Goal: Information Seeking & Learning: Learn about a topic

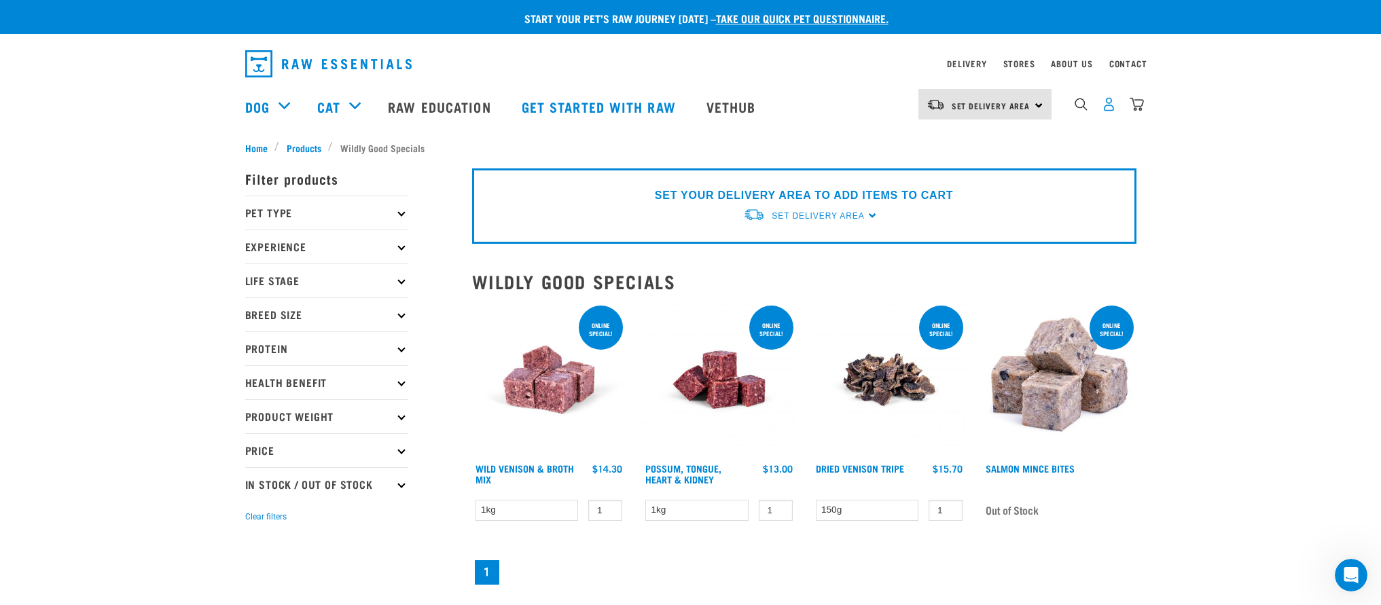
click at [1110, 109] on img "dropdown navigation" at bounding box center [1109, 104] width 14 height 14
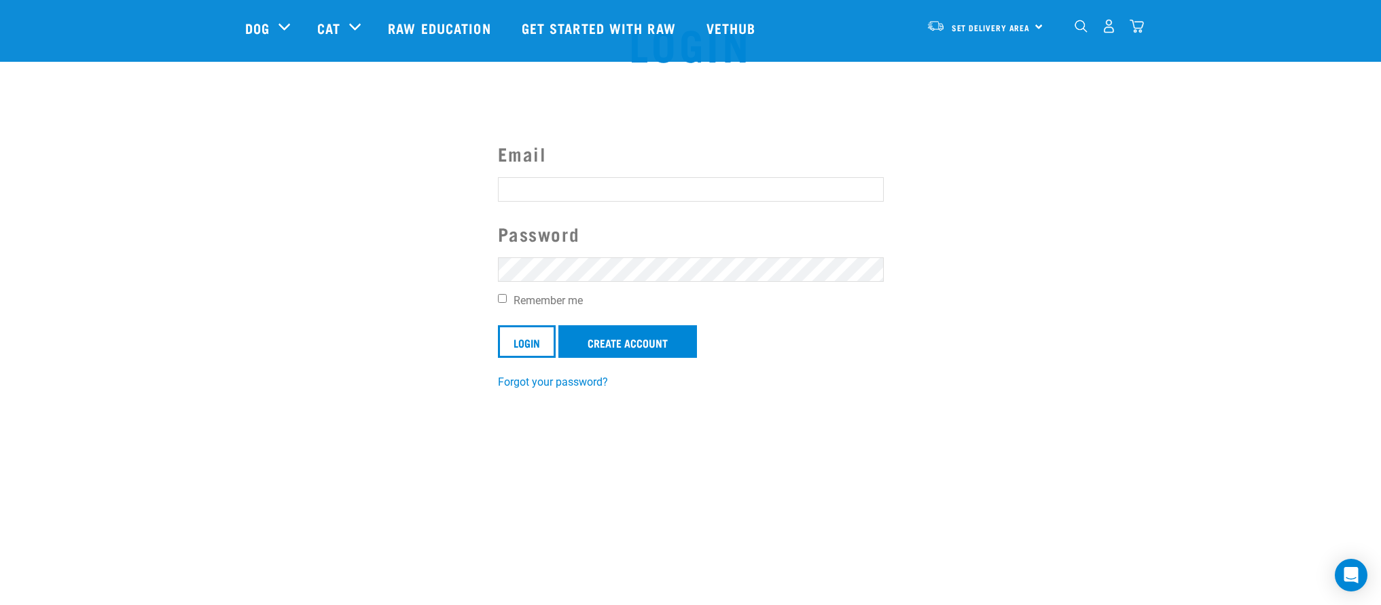
scroll to position [37, 0]
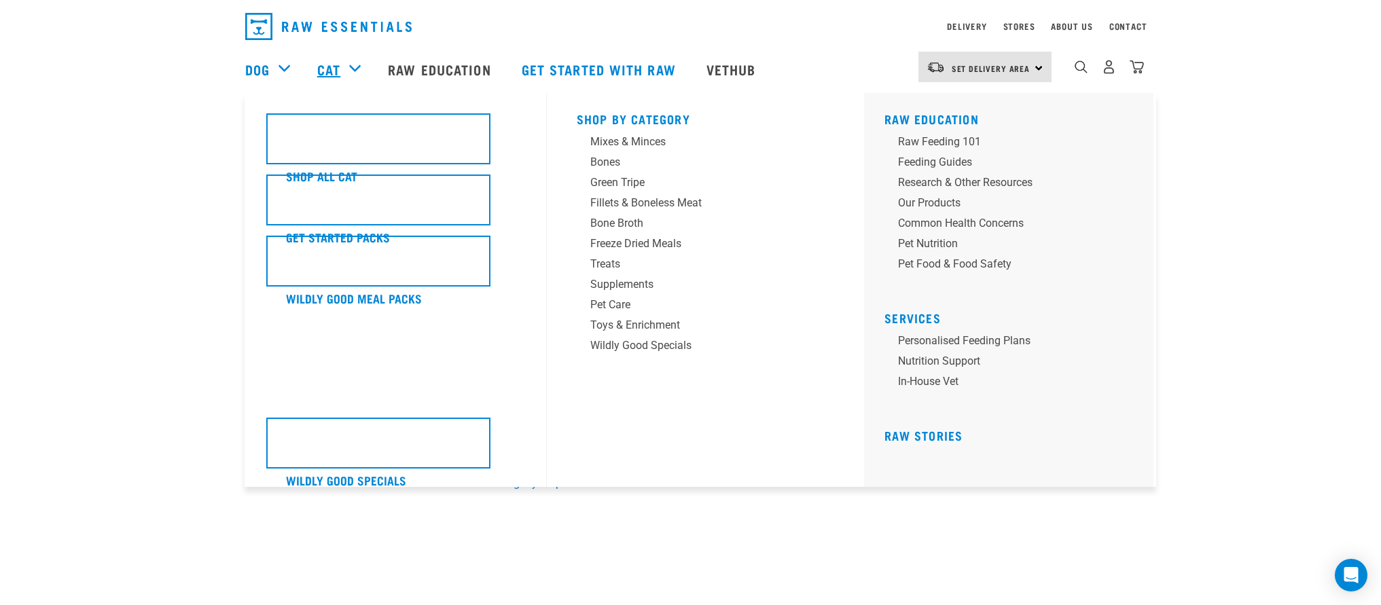
click at [339, 68] on link "Cat" at bounding box center [328, 69] width 23 height 20
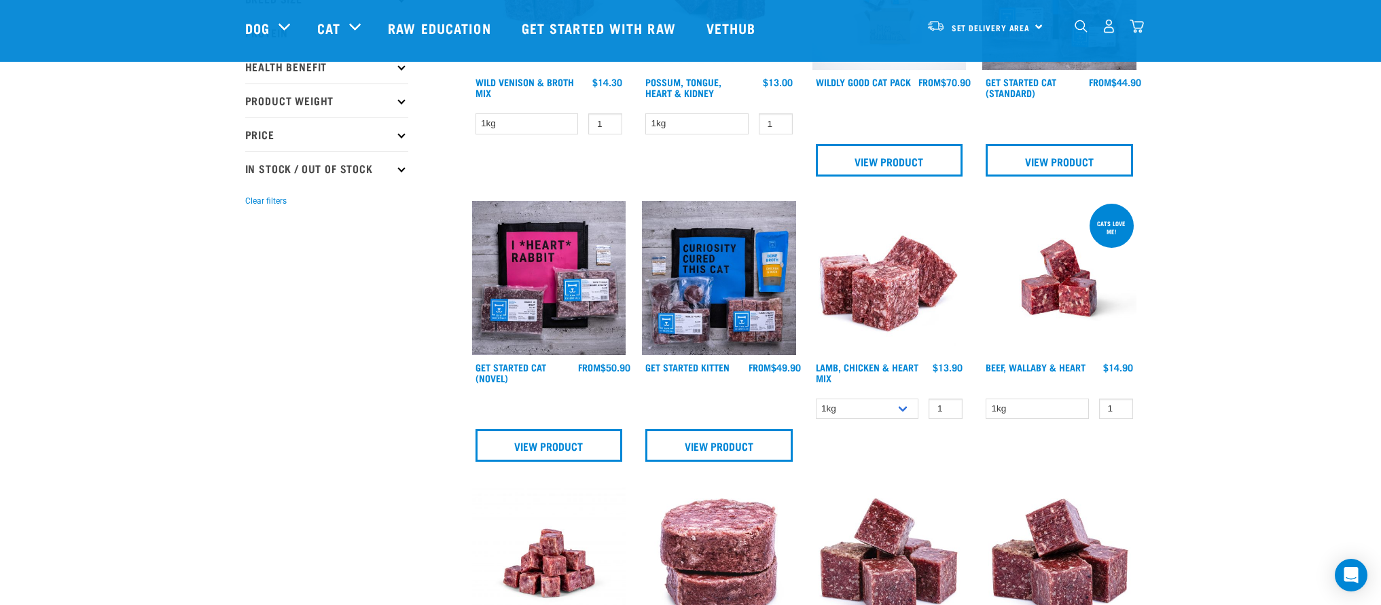
scroll to position [285, 0]
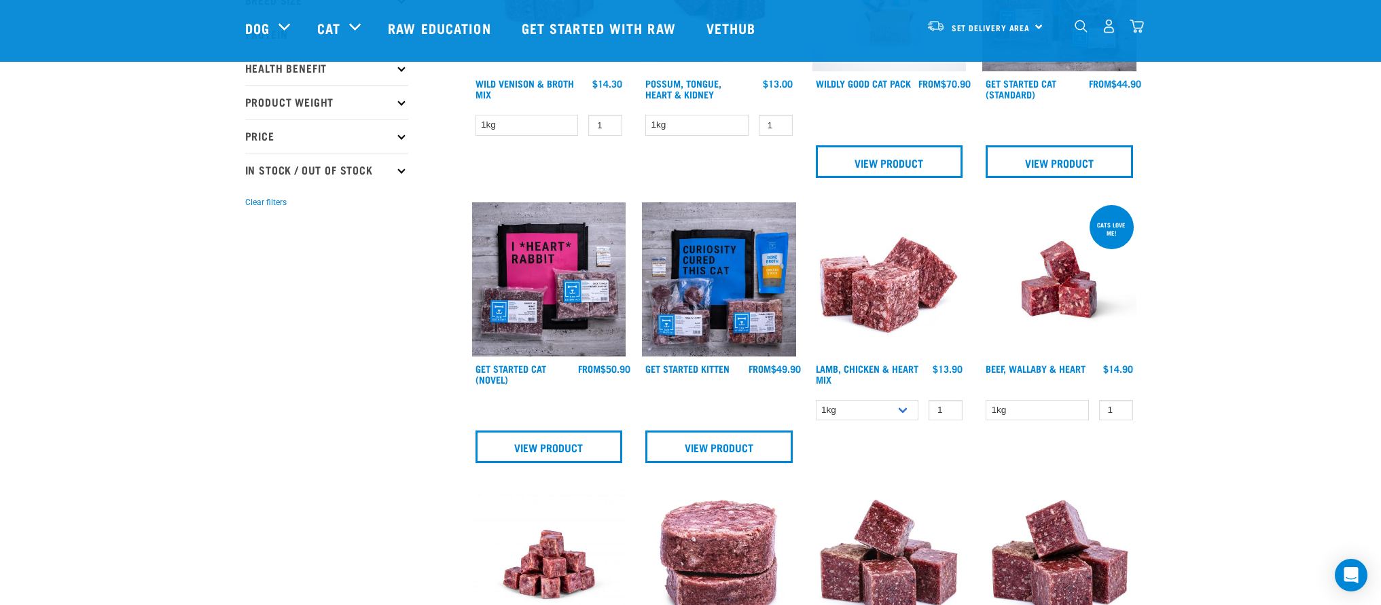
click at [704, 328] on img at bounding box center [719, 279] width 154 height 154
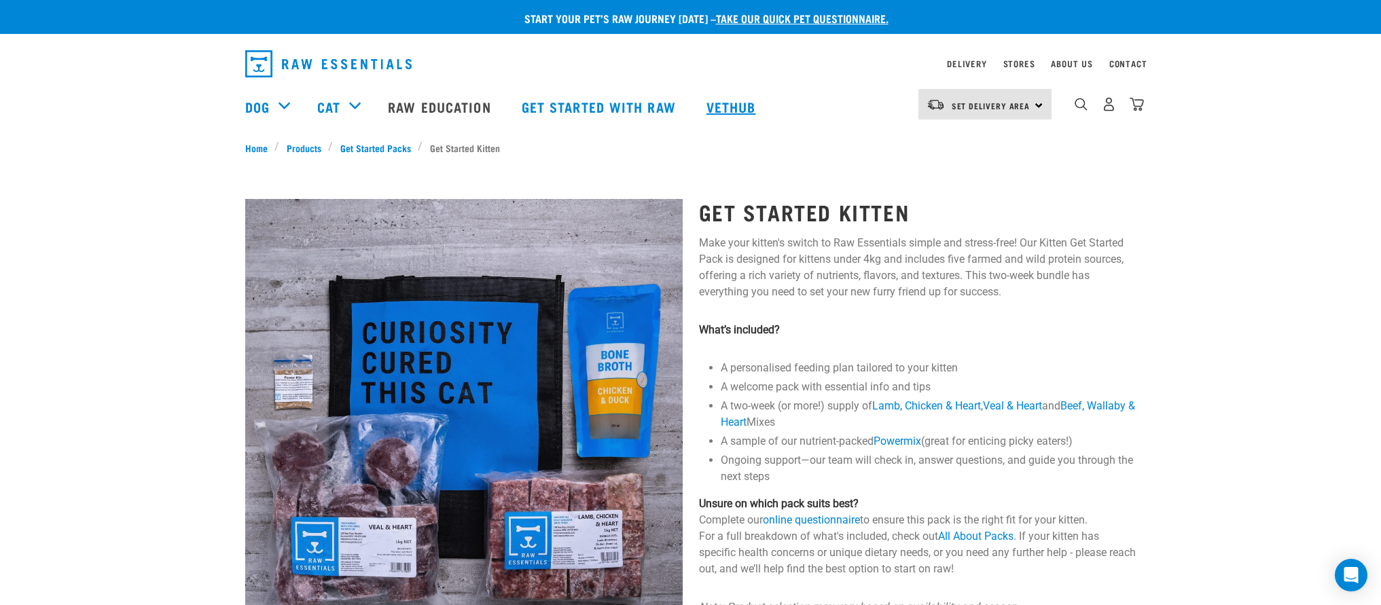
click at [742, 114] on link "Vethub" at bounding box center [733, 106] width 80 height 54
